Goal: Information Seeking & Learning: Learn about a topic

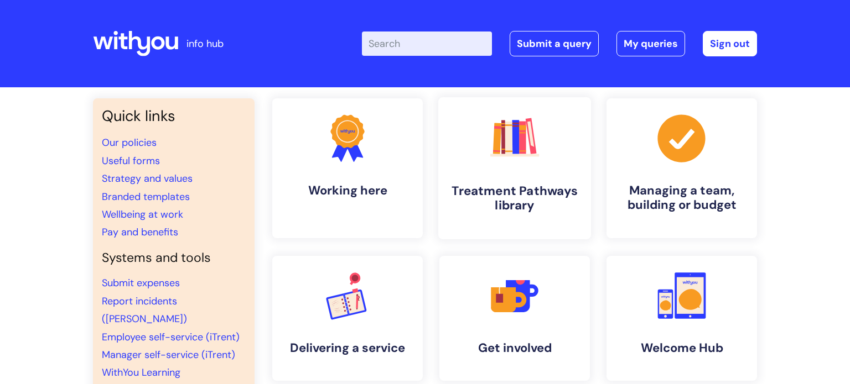
click at [497, 192] on h4 "Treatment Pathways library" at bounding box center [514, 199] width 135 height 30
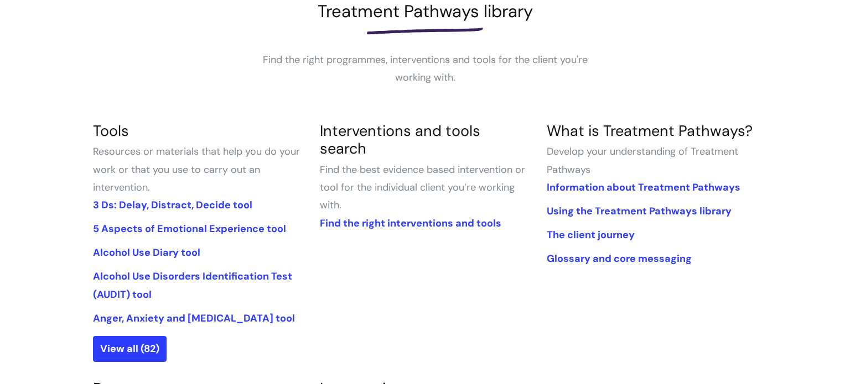
scroll to position [185, 0]
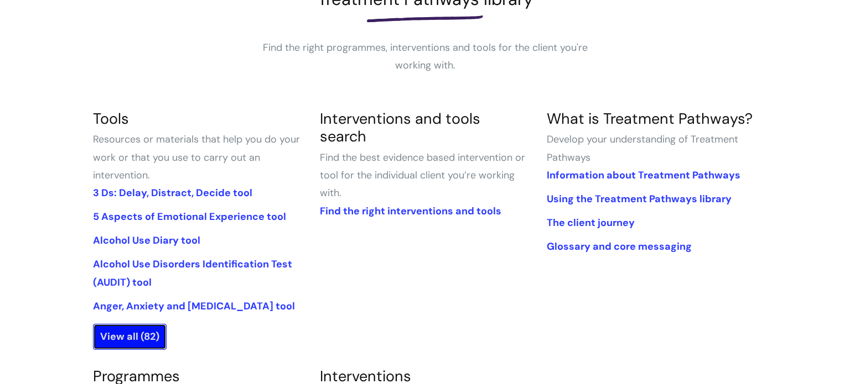
click at [136, 337] on link "View all (82)" at bounding box center [130, 336] width 74 height 25
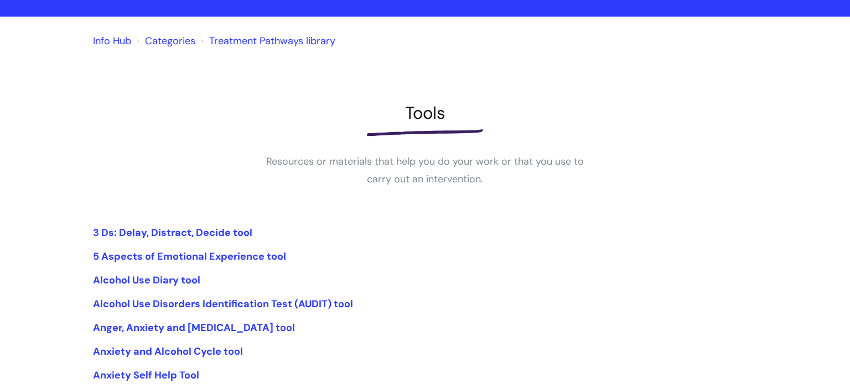
scroll to position [178, 0]
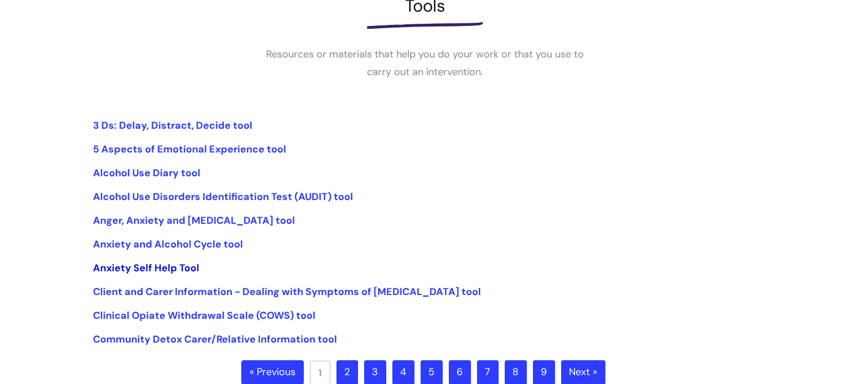
click at [164, 273] on link "Anxiety Self Help Tool" at bounding box center [146, 268] width 106 height 13
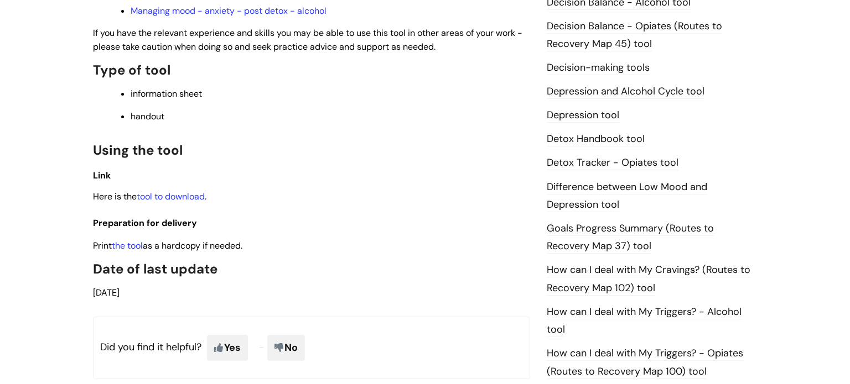
scroll to position [557, 0]
click at [134, 251] on link "the tool" at bounding box center [127, 245] width 31 height 12
